Goal: Transaction & Acquisition: Subscribe to service/newsletter

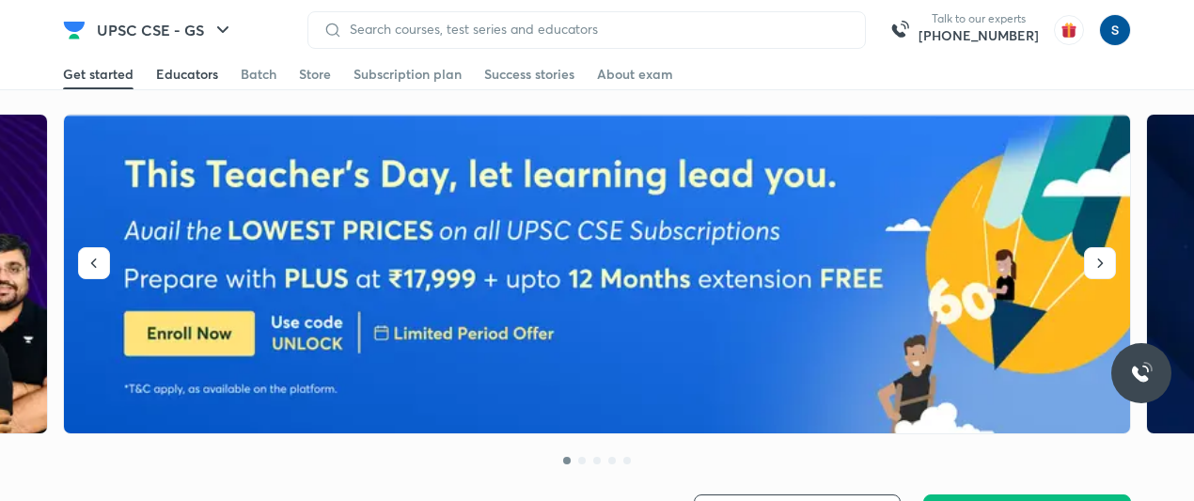
click at [203, 81] on div "Educators" at bounding box center [187, 74] width 62 height 19
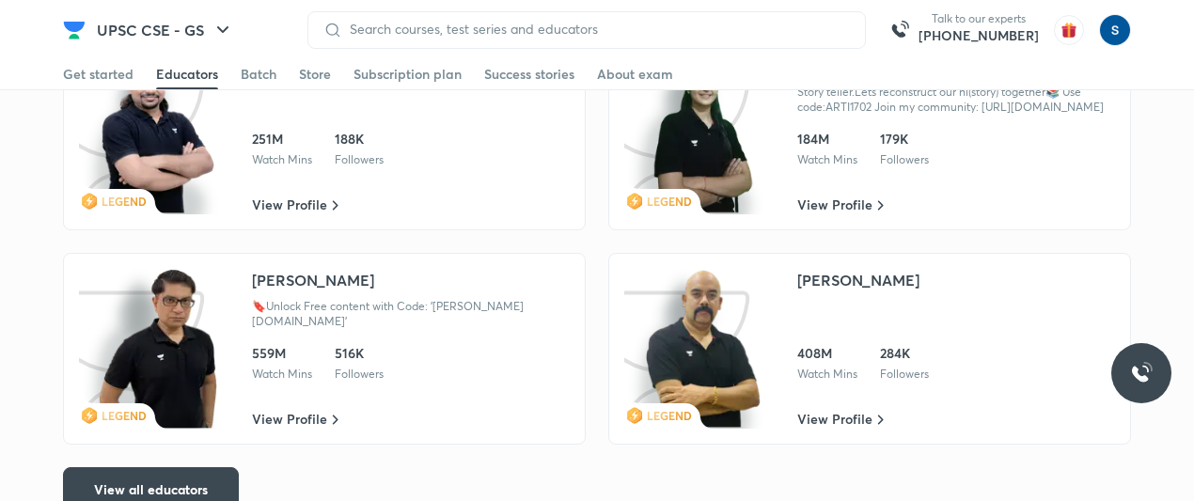
scroll to position [3246, 0]
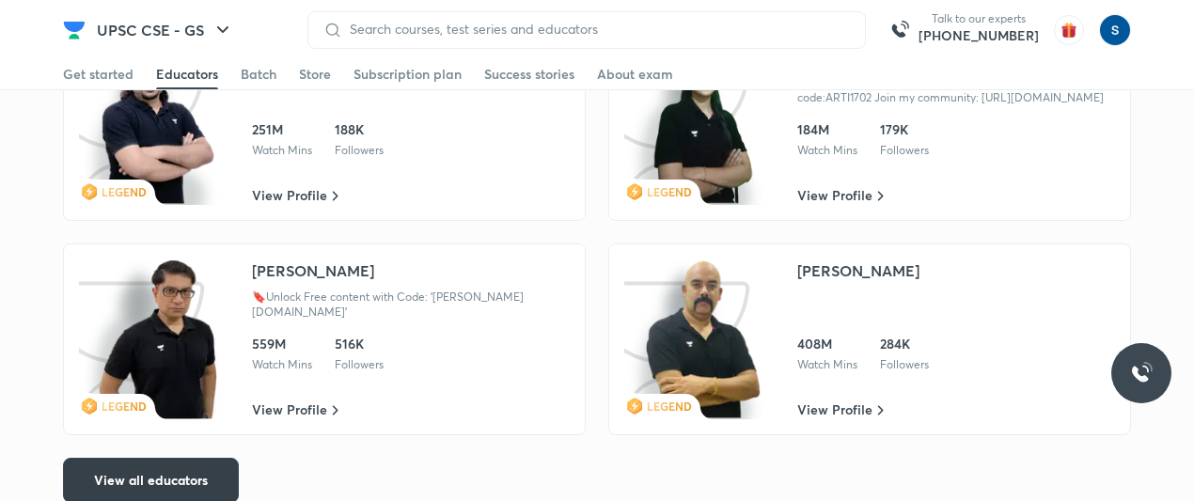
click at [201, 476] on span "View all educators" at bounding box center [151, 480] width 114 height 19
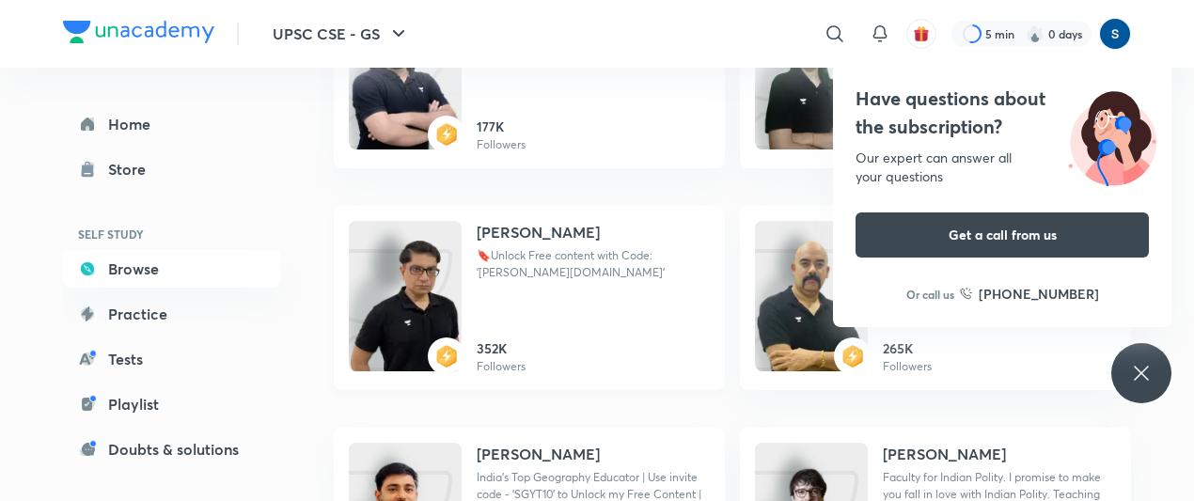
scroll to position [378, 0]
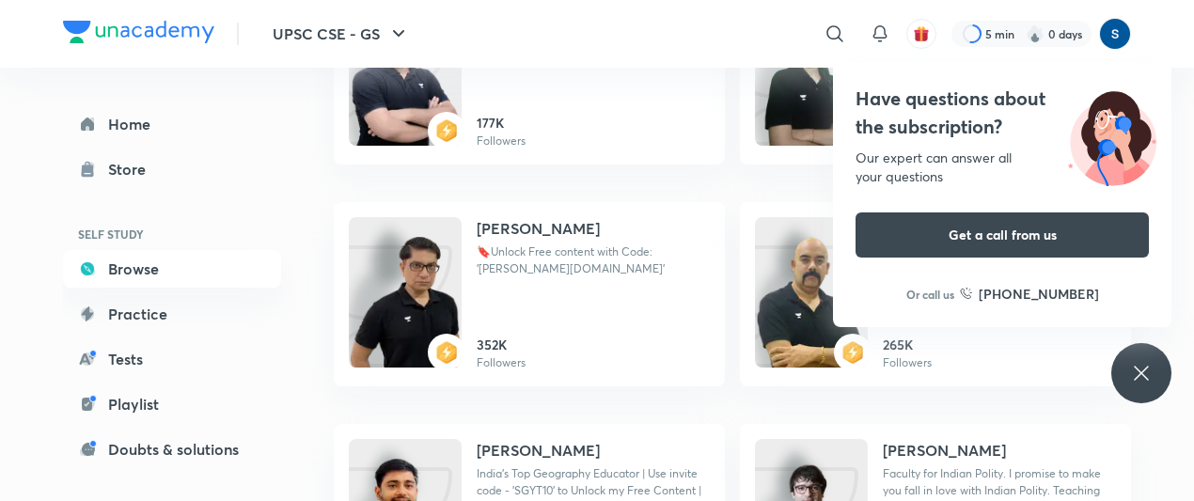
click at [1137, 354] on div "Have questions about the subscription? Our expert can answer all your questions…" at bounding box center [1141, 373] width 60 height 60
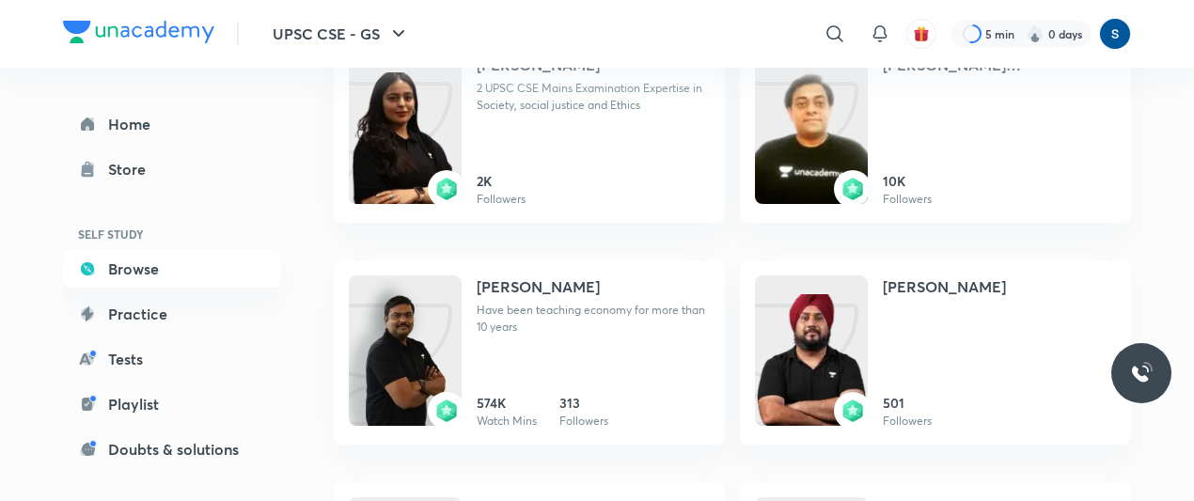
scroll to position [1005, 0]
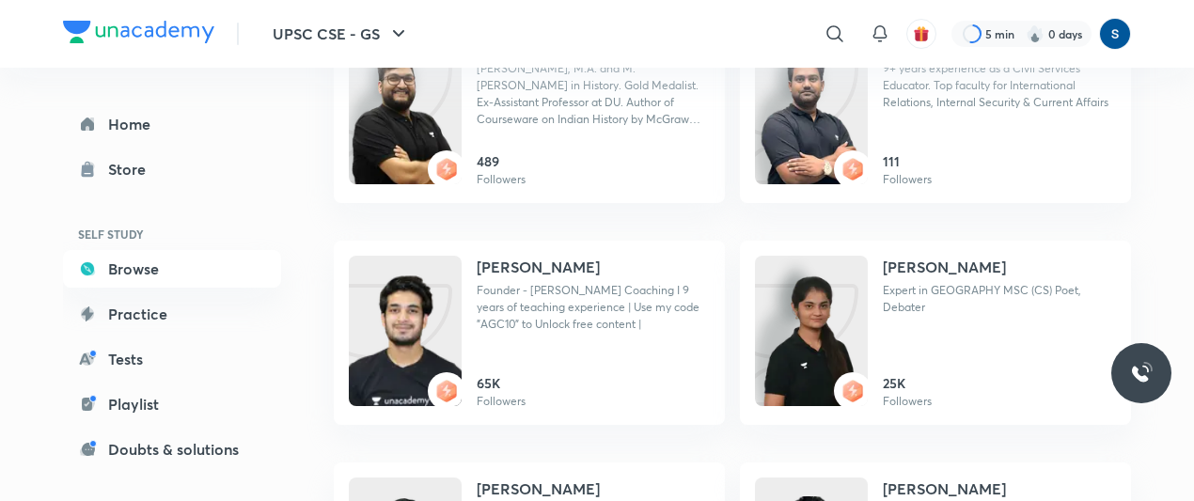
click at [67, 31] on img at bounding box center [138, 32] width 151 height 23
click at [100, 29] on img at bounding box center [138, 32] width 151 height 23
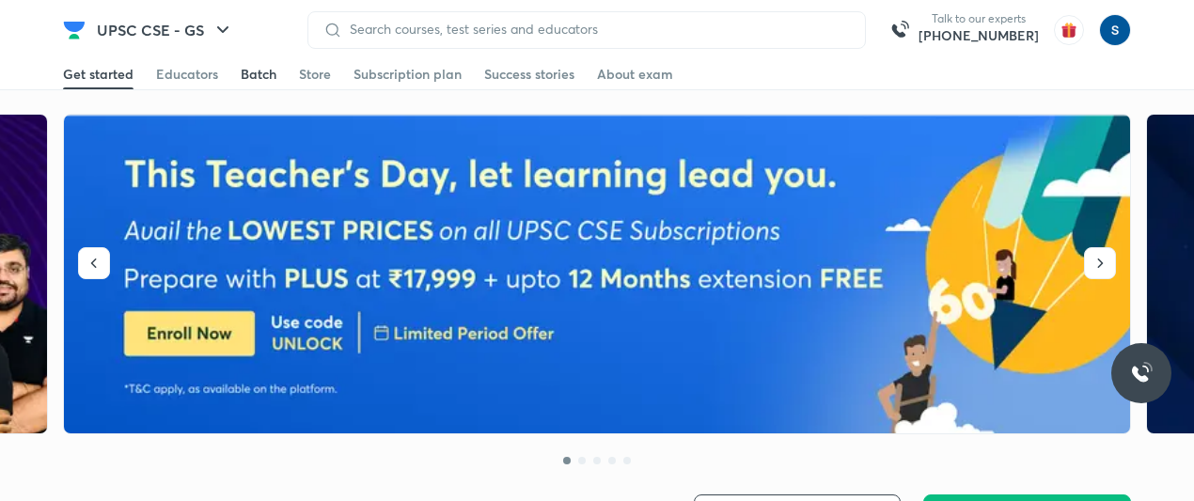
click at [265, 76] on div "Batch" at bounding box center [259, 74] width 36 height 19
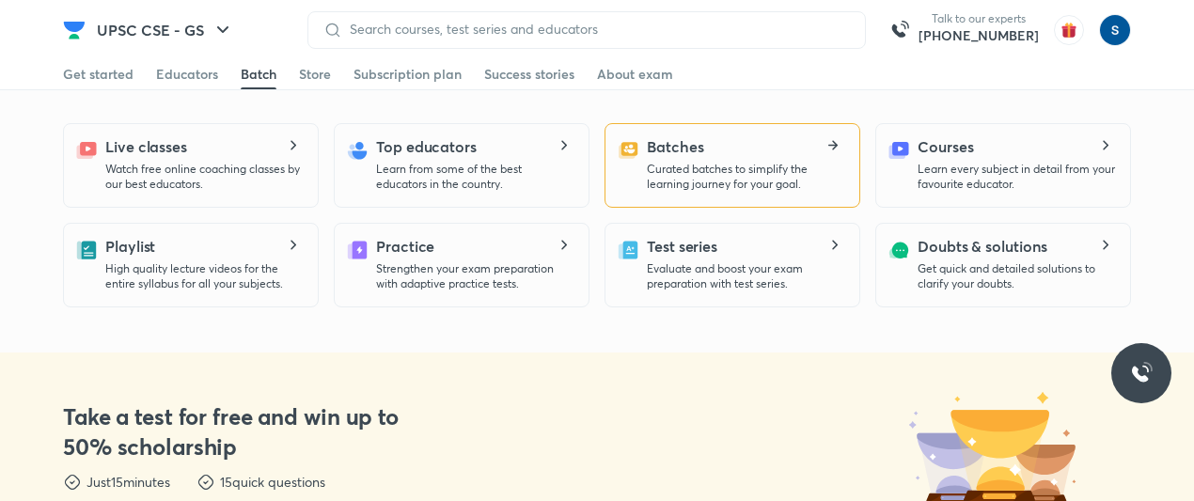
click at [654, 168] on p "Curated batches to simplify the learning journey for your goal." at bounding box center [745, 177] width 197 height 30
click at [685, 190] on p "Curated batches to simplify the learning journey for your goal." at bounding box center [745, 177] width 197 height 30
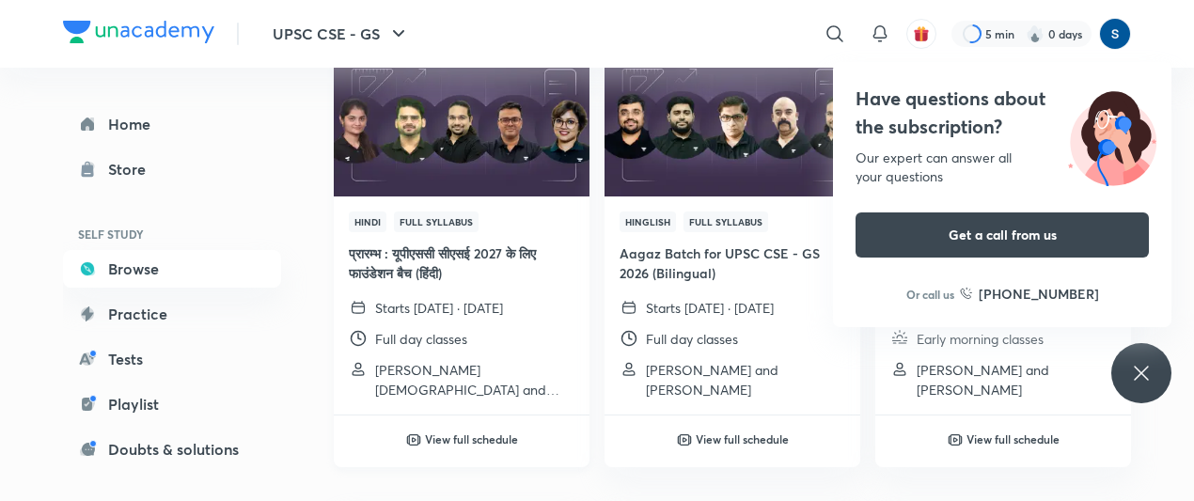
scroll to position [218, 0]
click at [1126, 386] on div "Have questions about the subscription? Our expert can answer all your questions…" at bounding box center [1141, 373] width 60 height 60
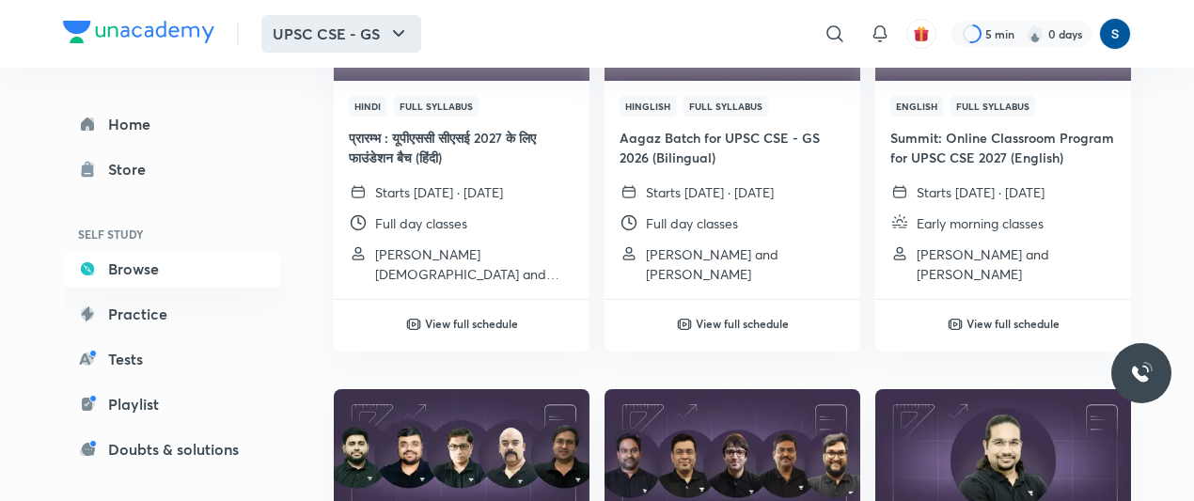
scroll to position [296, 0]
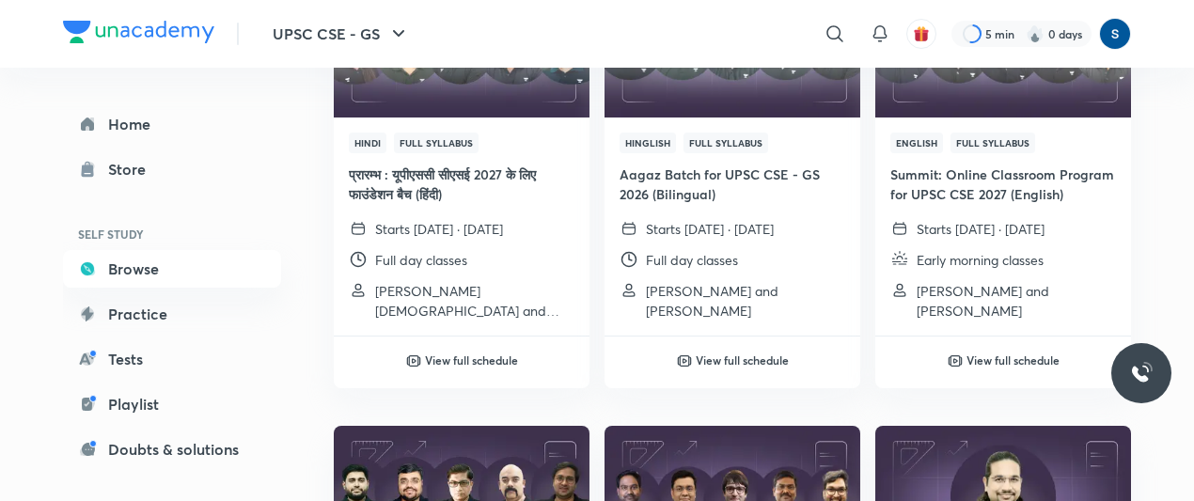
click at [197, 35] on img at bounding box center [138, 32] width 151 height 23
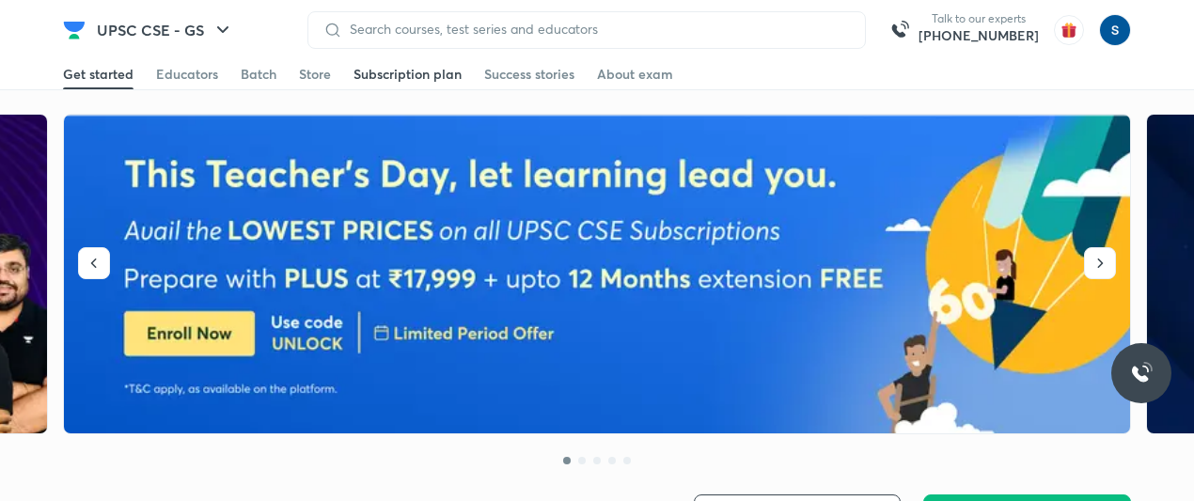
click at [433, 76] on div "Subscription plan" at bounding box center [408, 74] width 108 height 19
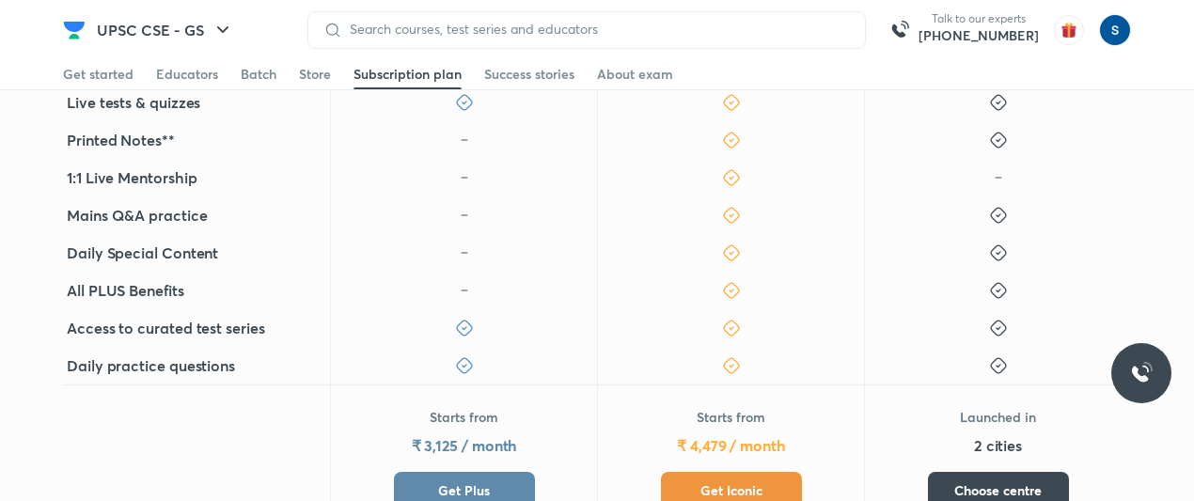
scroll to position [688, 0]
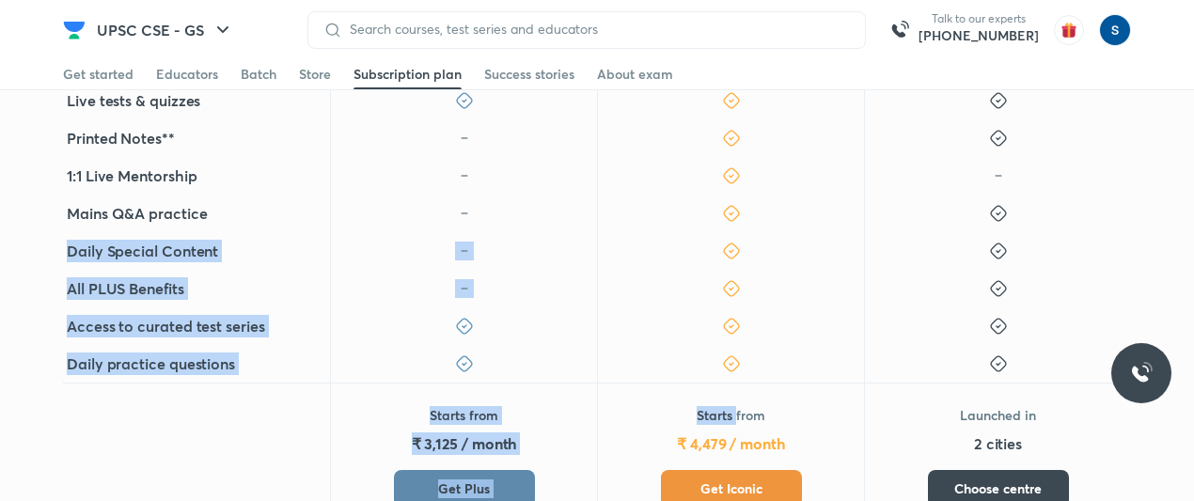
drag, startPoint x: 715, startPoint y: 206, endPoint x: 734, endPoint y: 427, distance: 221.8
click at [734, 427] on div "Benefits Plus Iconic Centre India's best educators Interactive live classes Str…" at bounding box center [597, 223] width 1194 height 631
click at [738, 485] on span "Get Iconic" at bounding box center [732, 489] width 62 height 19
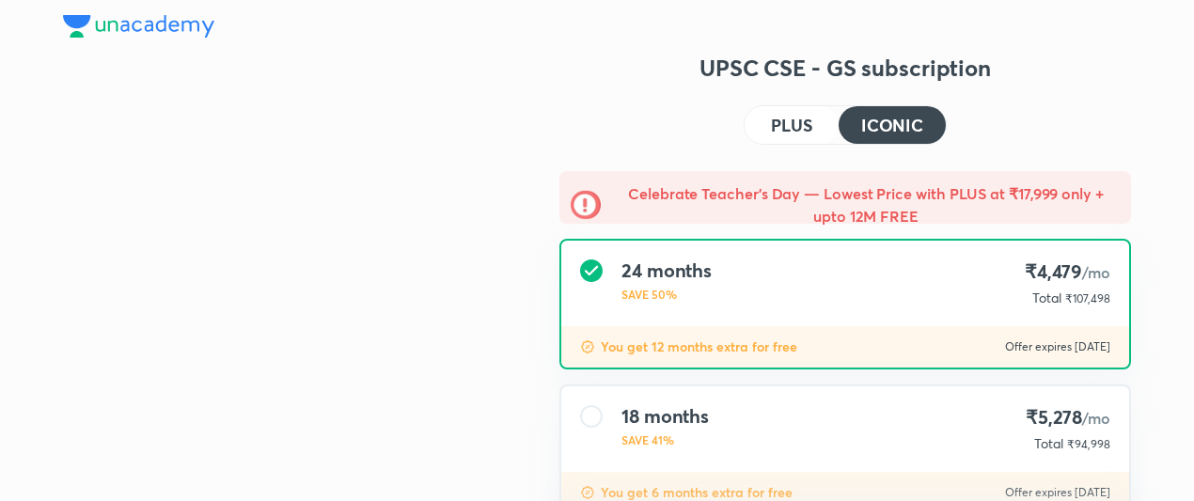
type input "makbest85"
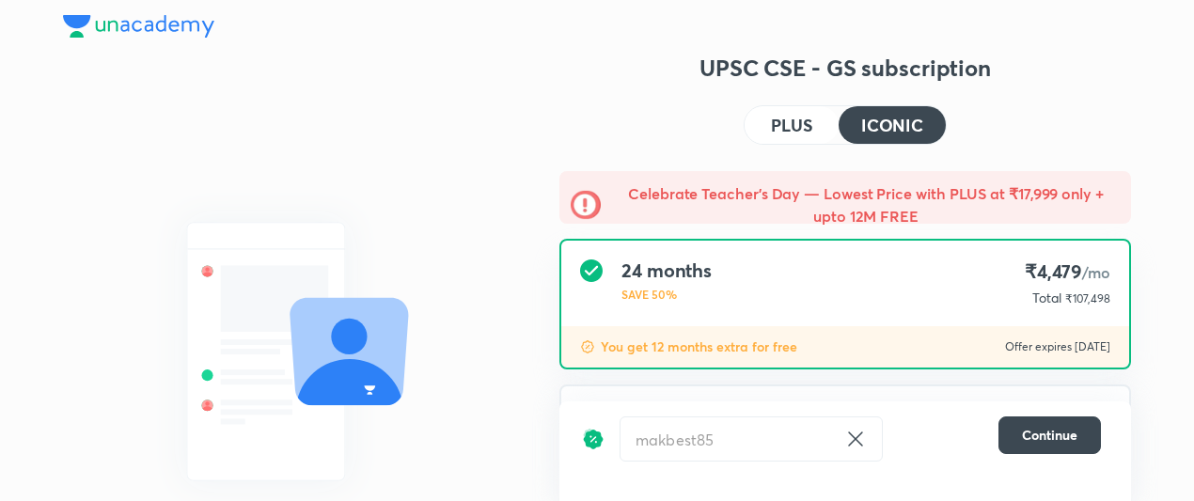
scroll to position [262, 0]
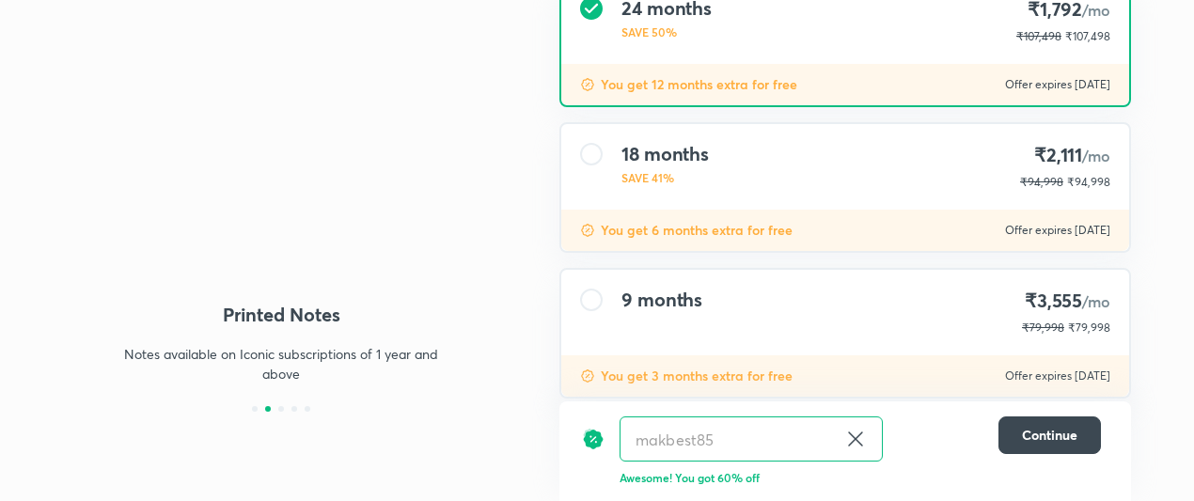
click at [860, 438] on icon at bounding box center [855, 439] width 23 height 23
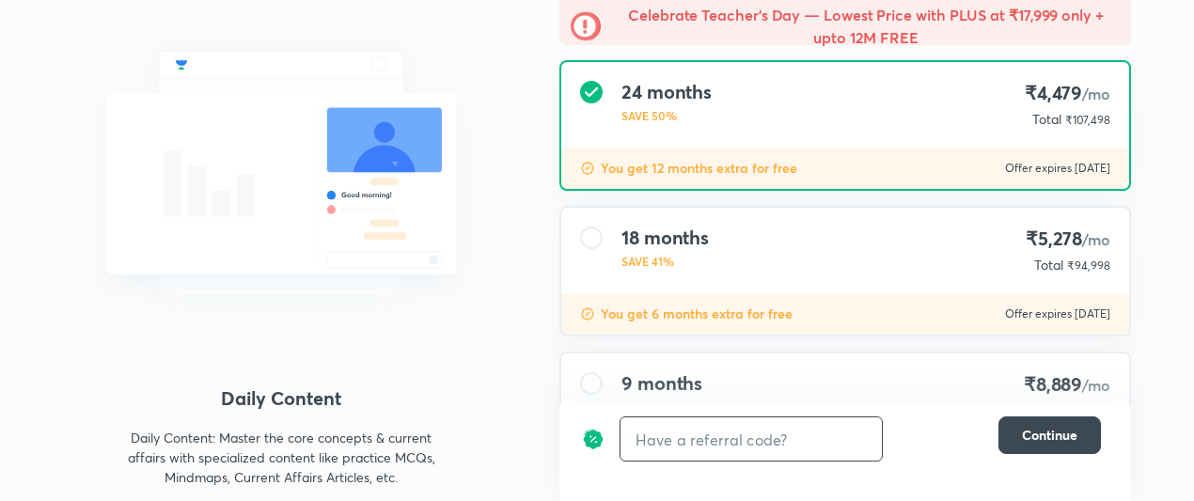
scroll to position [183, 0]
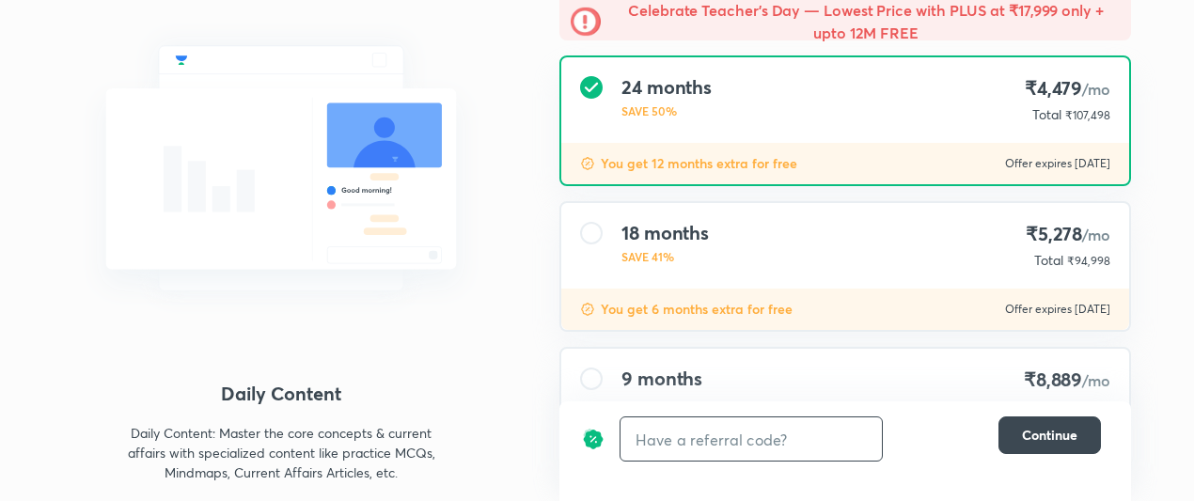
click at [698, 445] on input "text" at bounding box center [751, 439] width 261 height 44
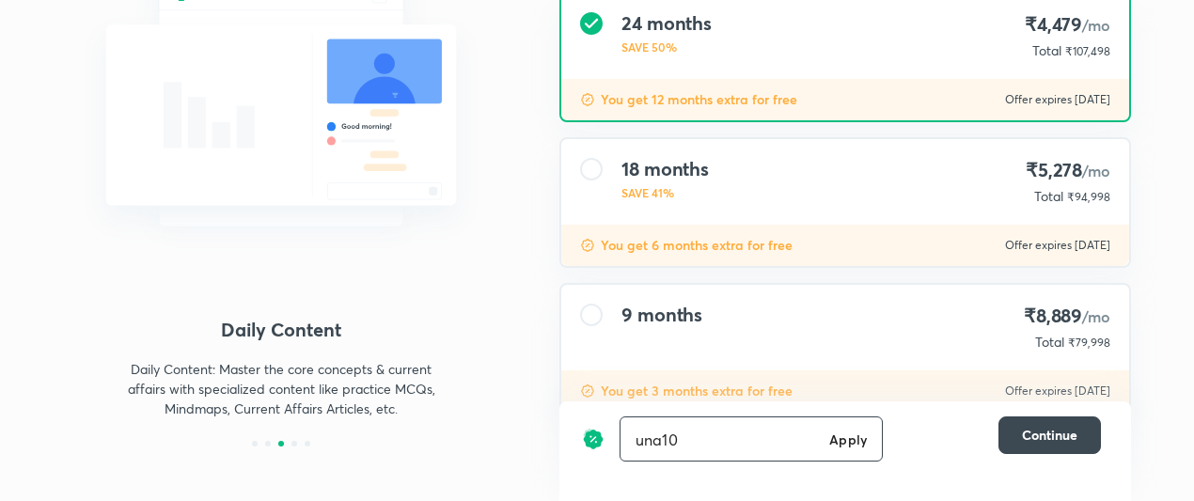
scroll to position [228, 0]
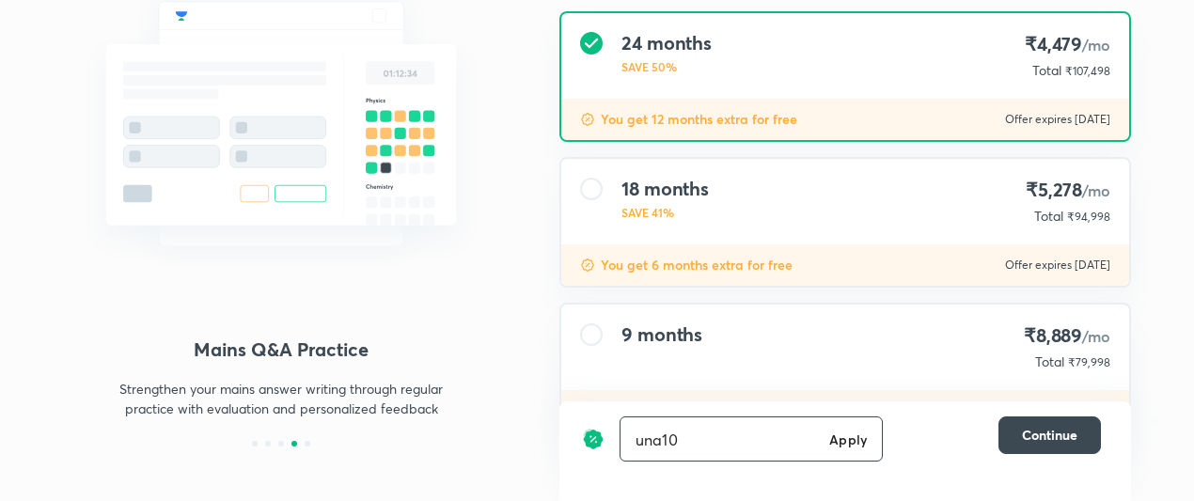
type input "una10"
click at [837, 436] on h6 "Apply" at bounding box center [848, 440] width 38 height 20
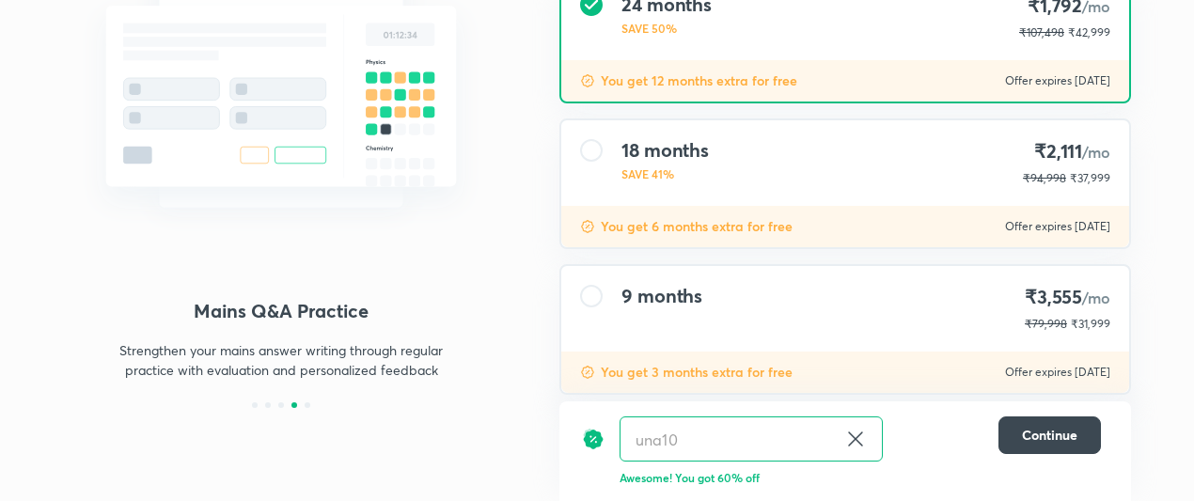
scroll to position [299, 0]
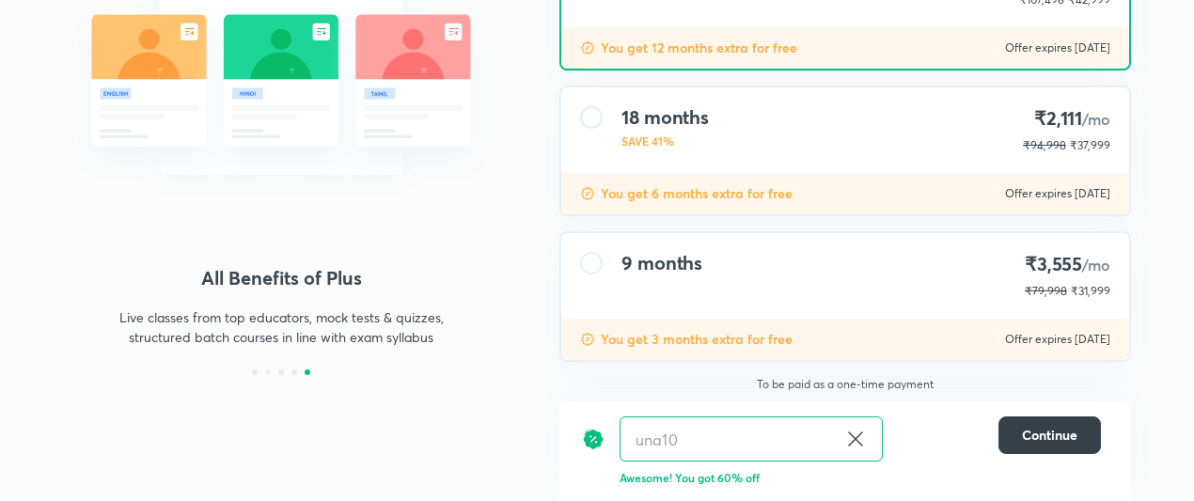
click at [1034, 428] on span "Continue" at bounding box center [1049, 435] width 55 height 19
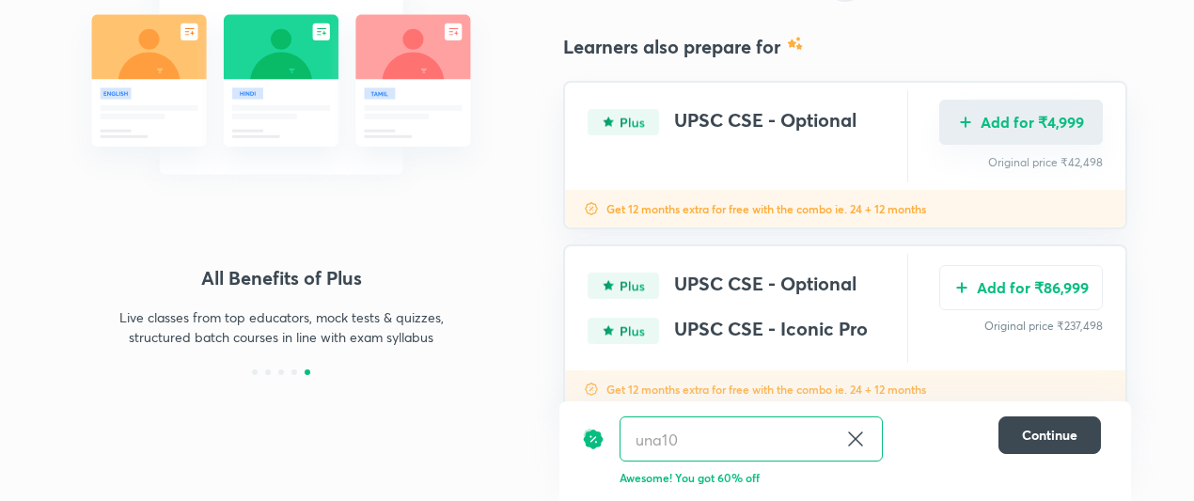
click at [1031, 118] on button "Add for ₹4,999" at bounding box center [1021, 122] width 164 height 45
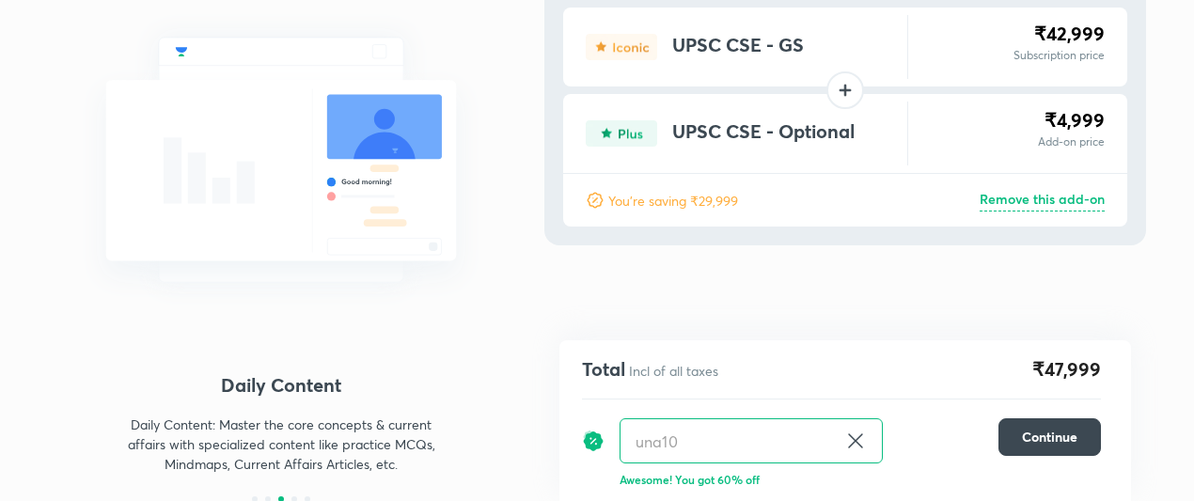
scroll to position [173, 0]
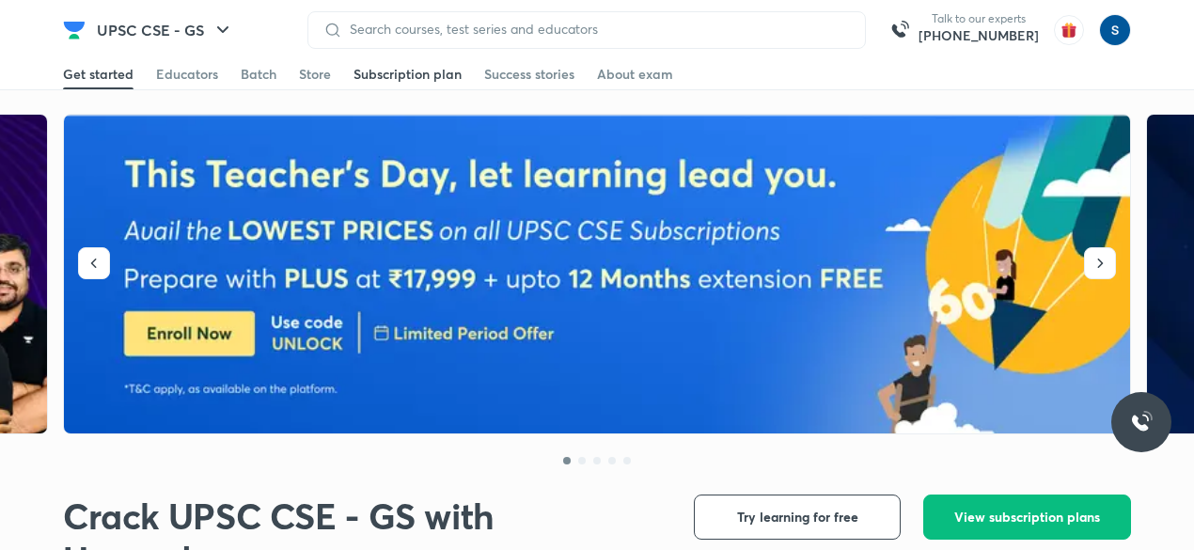
click at [372, 71] on div "Subscription plan" at bounding box center [408, 74] width 108 height 19
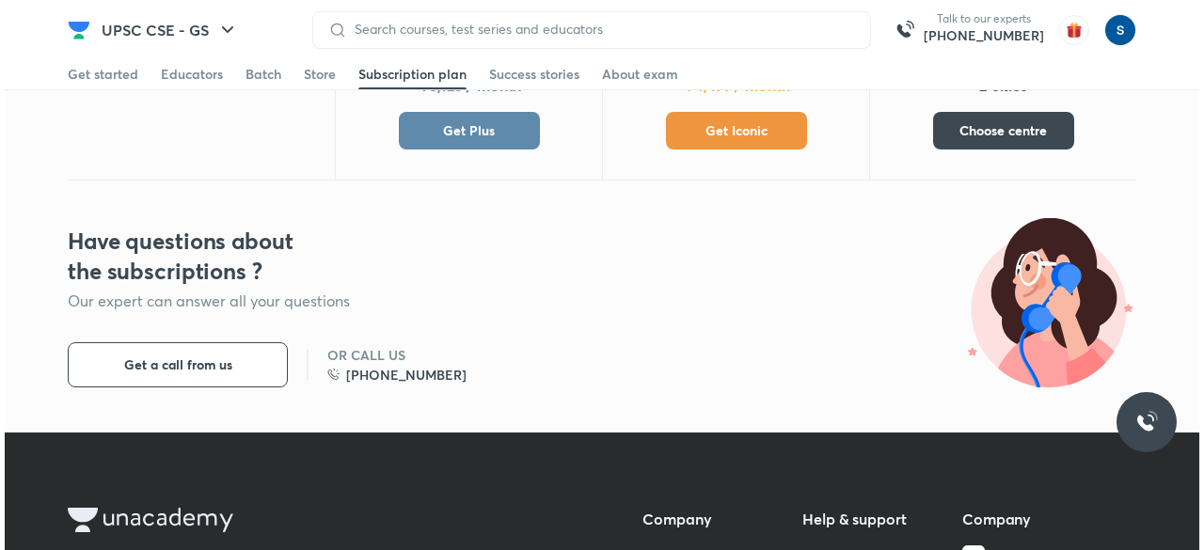
scroll to position [1130, 0]
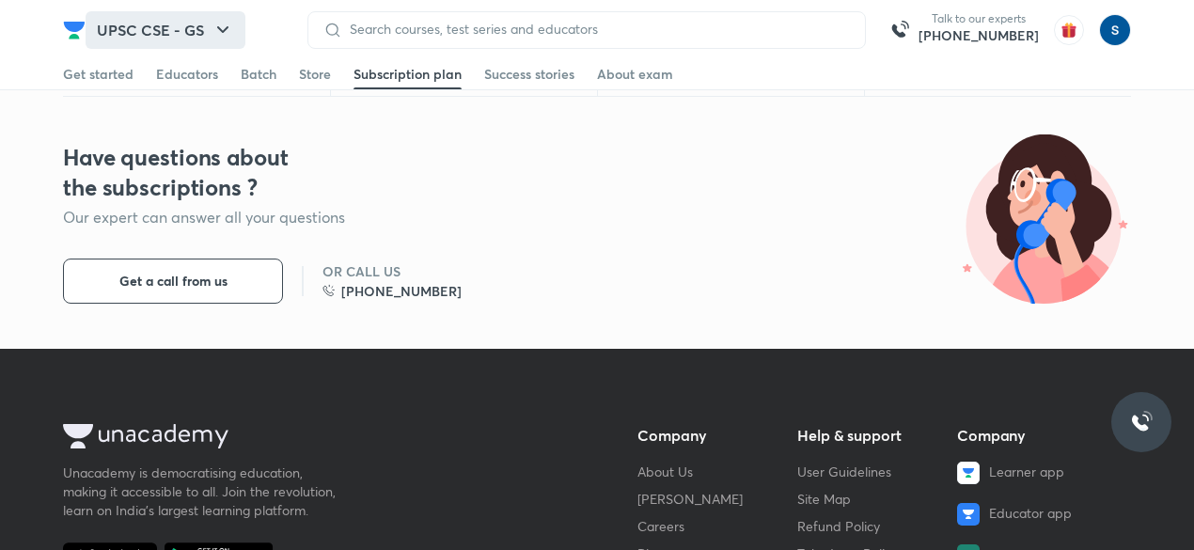
click at [149, 33] on button "UPSC CSE - GS" at bounding box center [166, 30] width 160 height 38
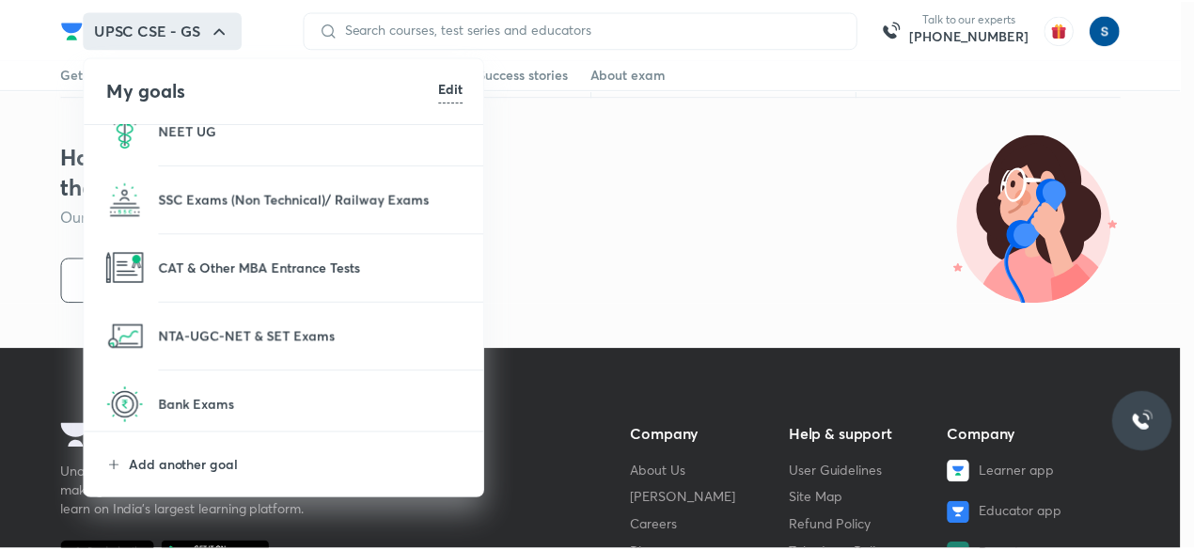
scroll to position [103, 0]
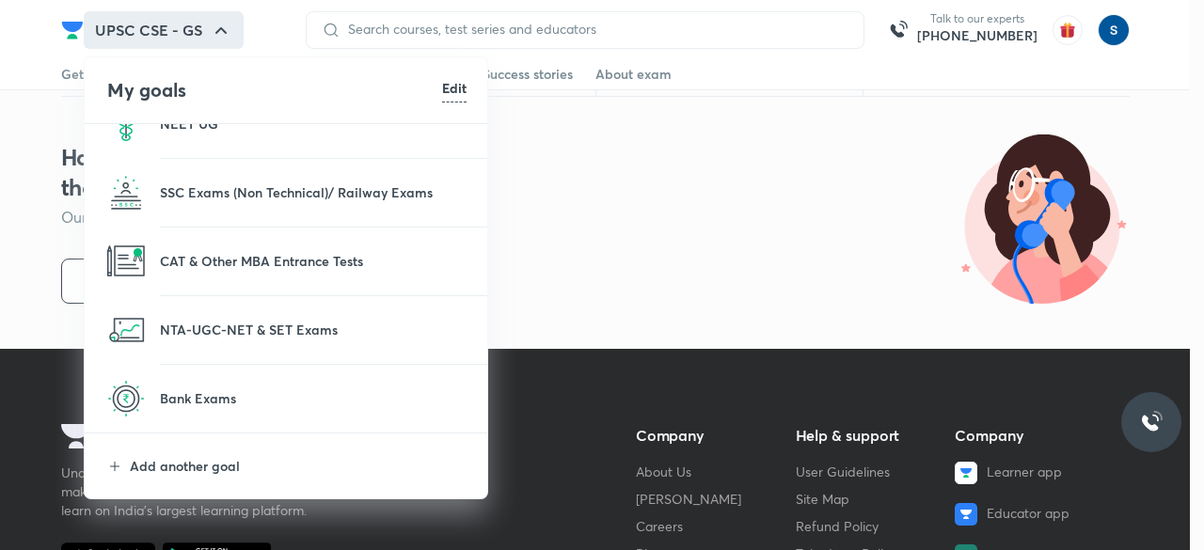
click at [189, 339] on p at bounding box center [313, 340] width 307 height 2
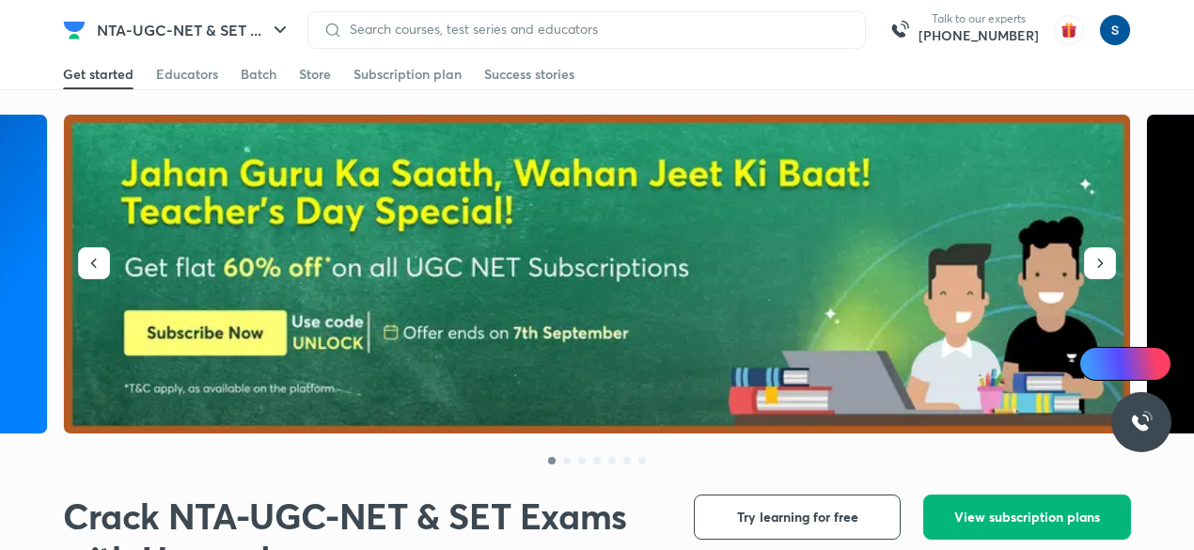
click at [1078, 506] on button "View subscription plans" at bounding box center [1027, 517] width 208 height 45
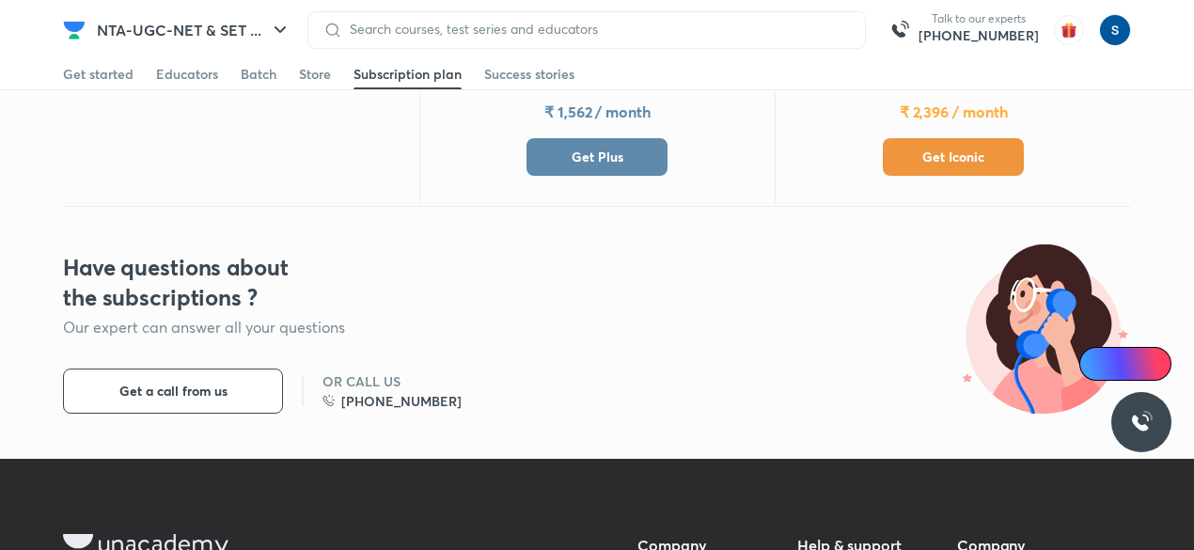
scroll to position [752, 0]
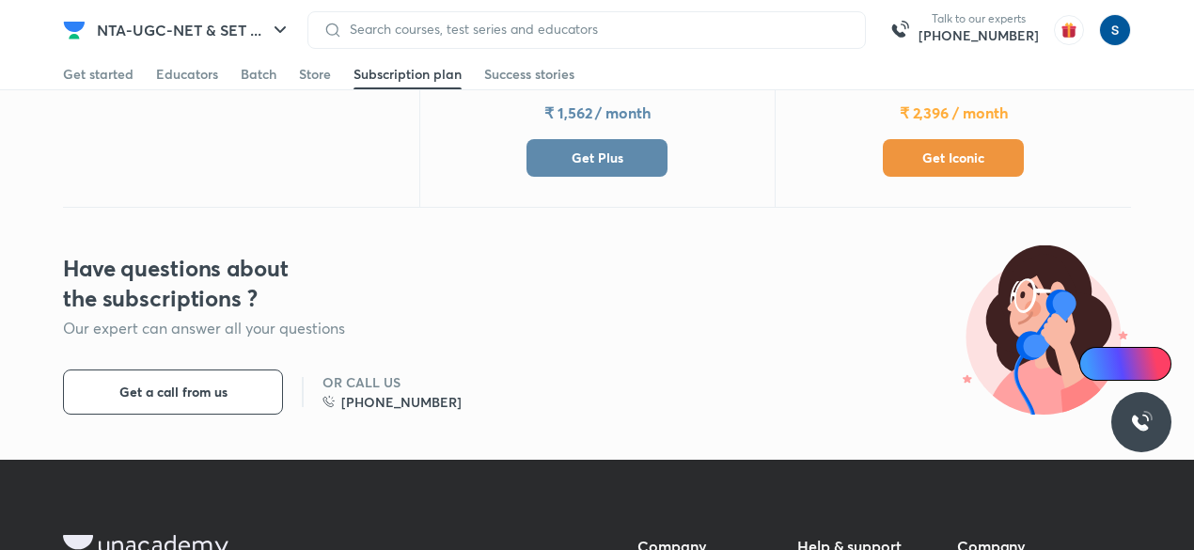
click at [582, 149] on span "Get Plus" at bounding box center [598, 158] width 52 height 19
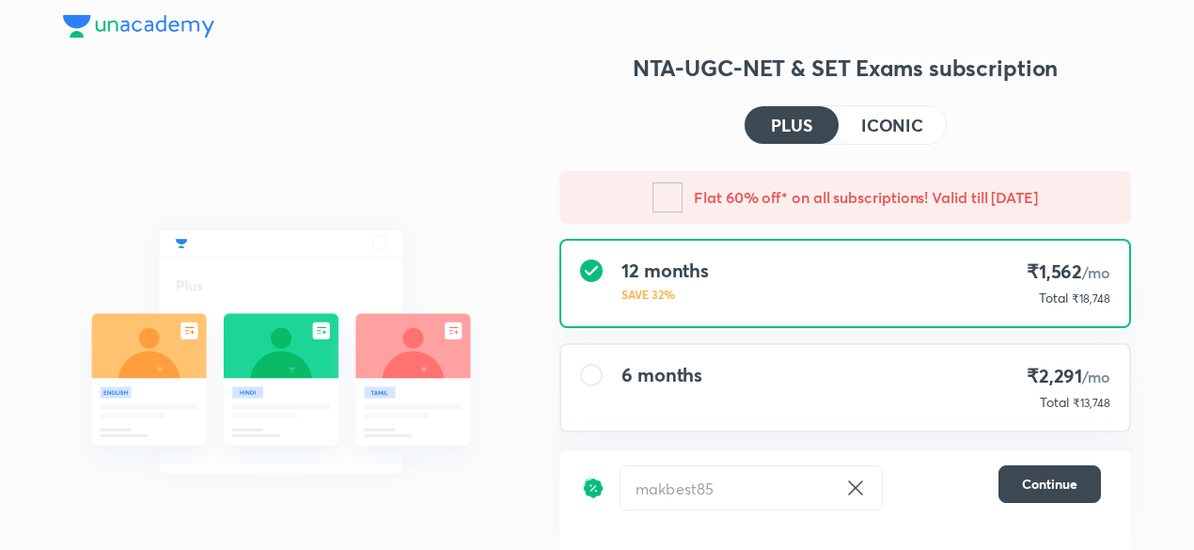
click at [685, 364] on h4 "6 months" at bounding box center [662, 375] width 81 height 23
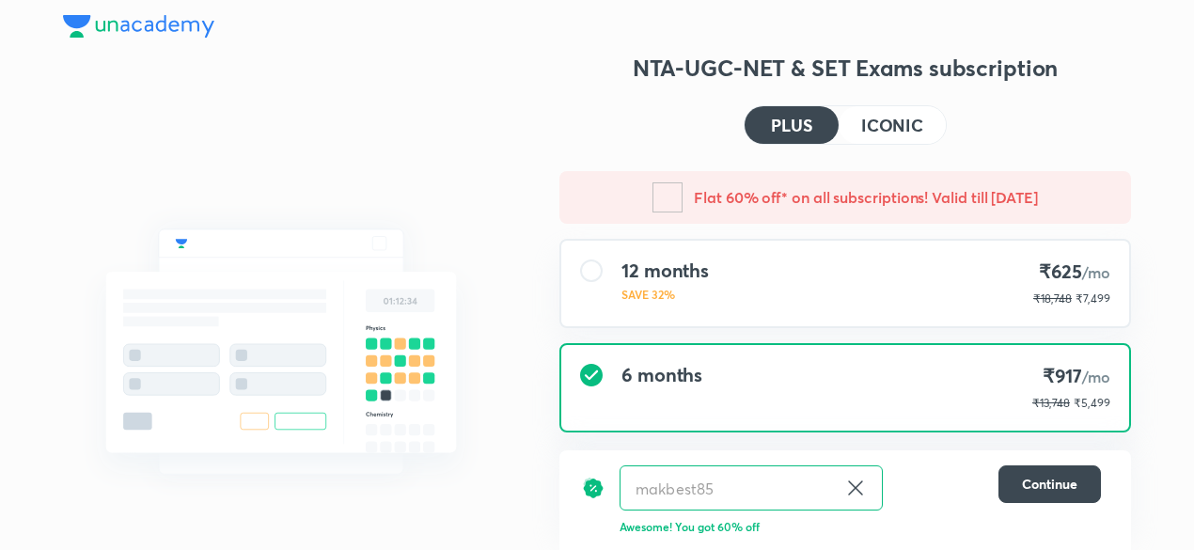
click at [177, 32] on img at bounding box center [138, 26] width 151 height 23
click at [173, 25] on img at bounding box center [138, 26] width 151 height 23
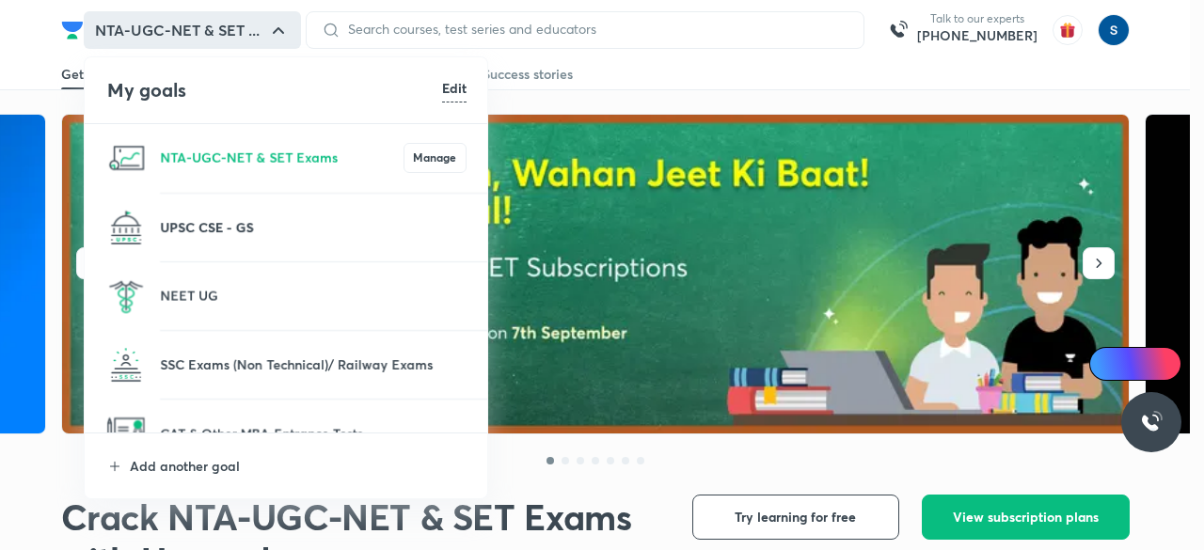
click at [291, 222] on p "UPSC CSE - GS" at bounding box center [313, 227] width 307 height 20
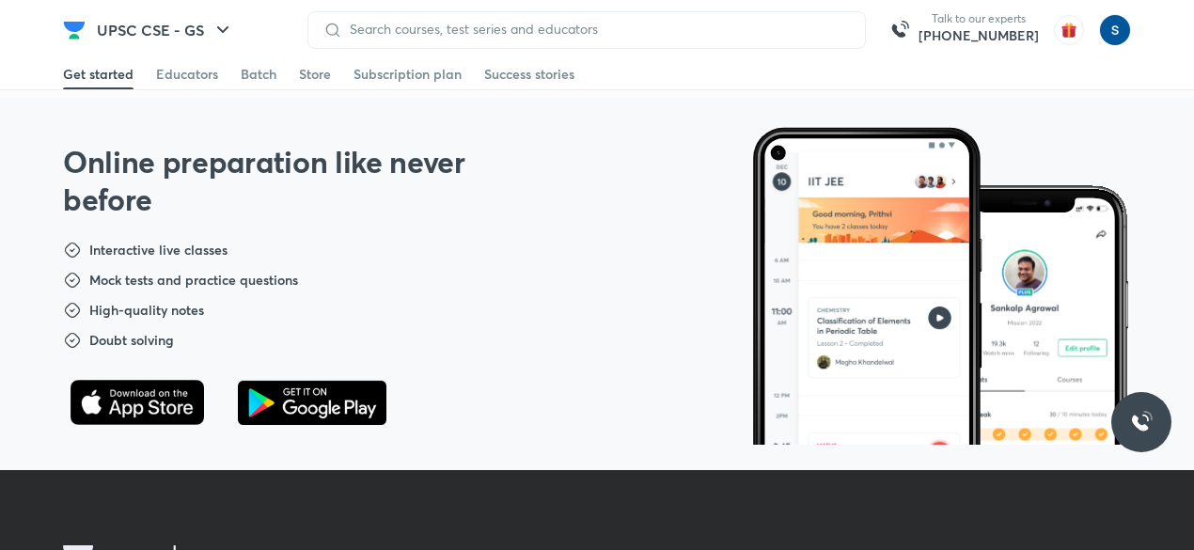
scroll to position [1284, 0]
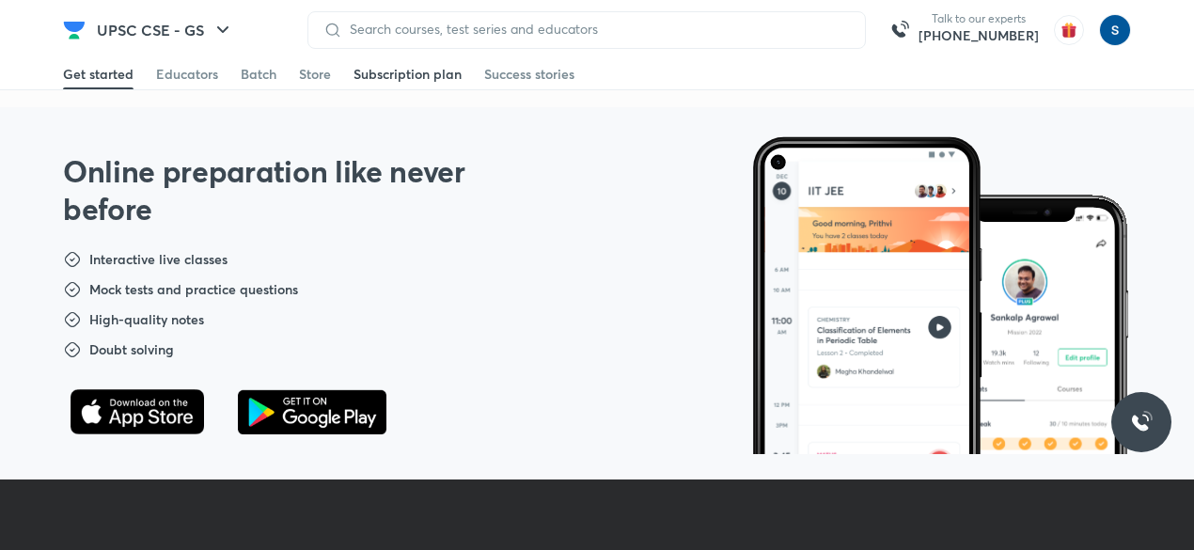
click at [378, 82] on div "Subscription plan" at bounding box center [408, 74] width 108 height 19
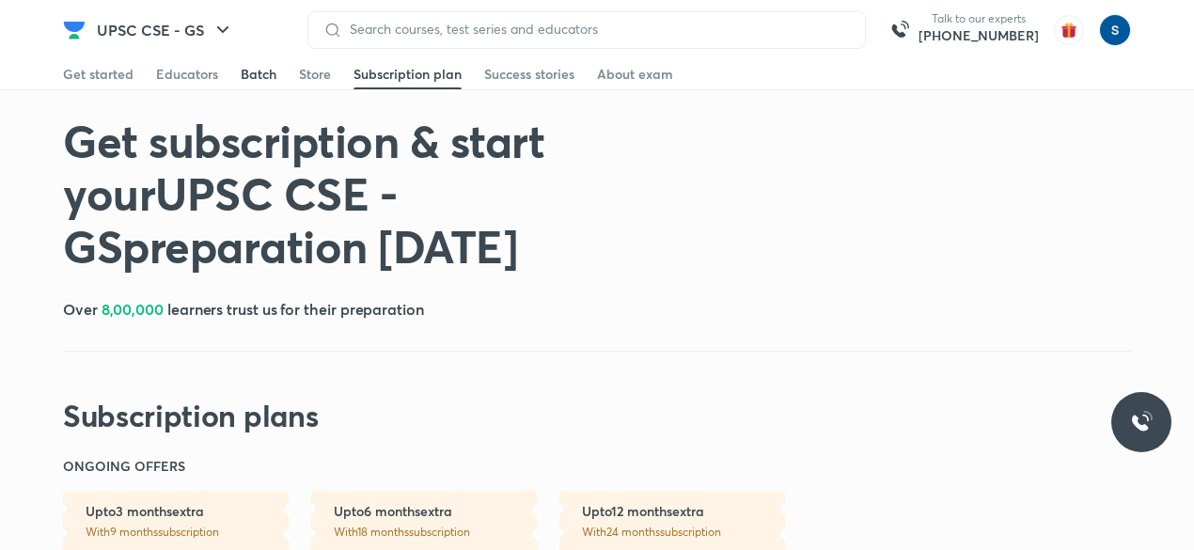
click at [248, 80] on div "Batch" at bounding box center [259, 74] width 36 height 19
